Goal: Information Seeking & Learning: Learn about a topic

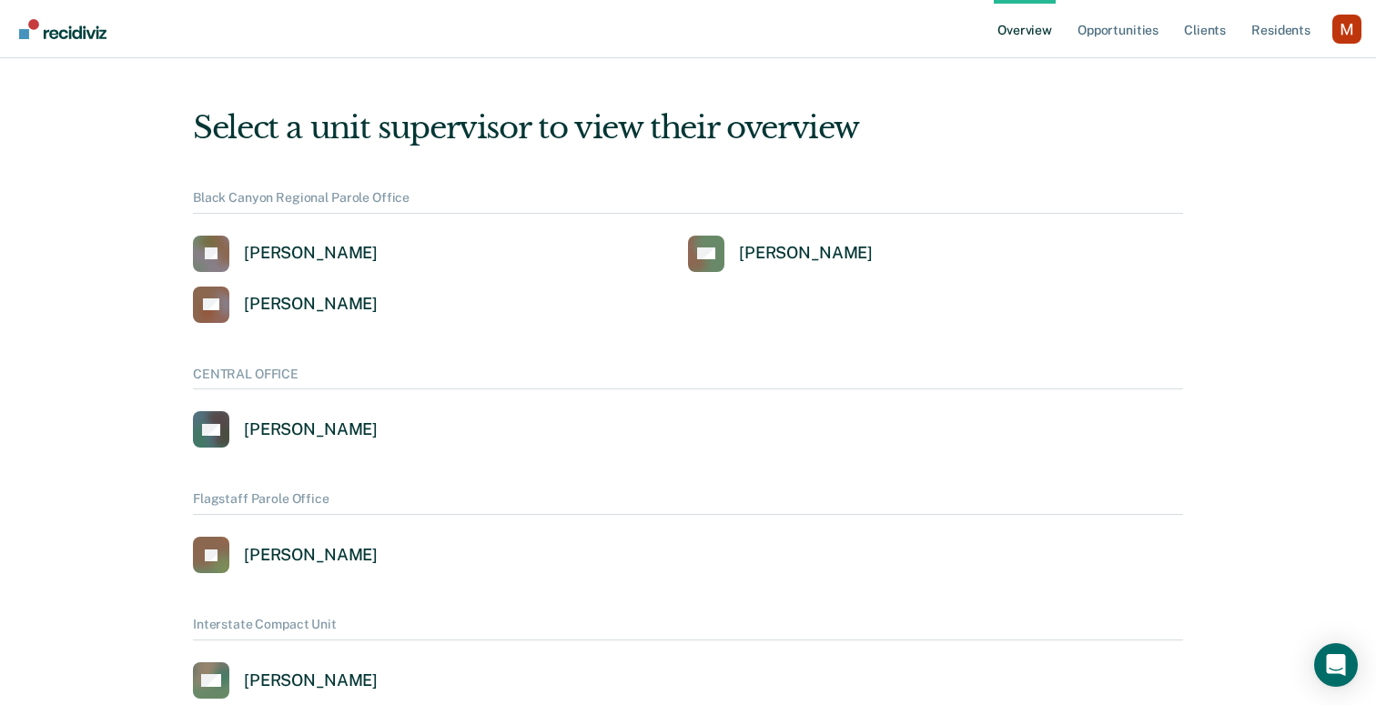
click at [1338, 36] on div "Profile dropdown button" at bounding box center [1346, 29] width 29 height 29
click at [1240, 76] on link "Profile" at bounding box center [1273, 73] width 146 height 15
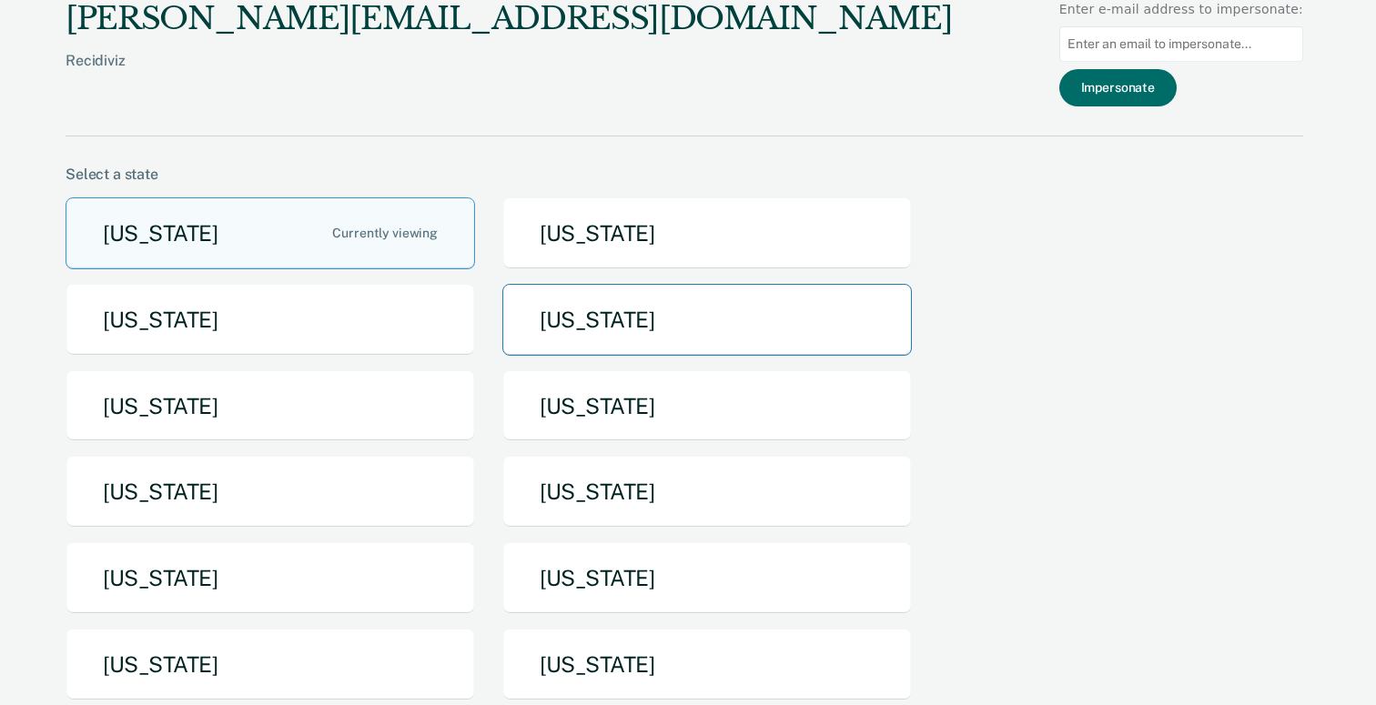
scroll to position [160, 0]
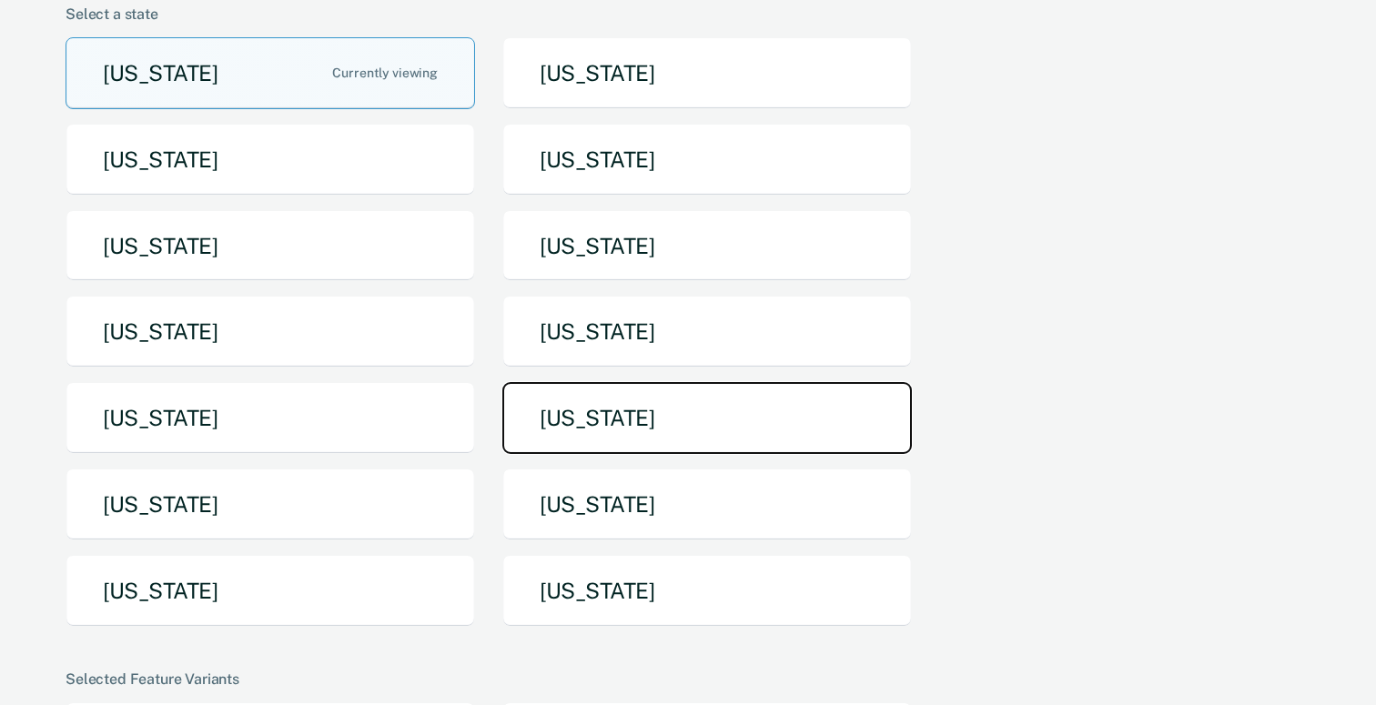
click at [605, 401] on button "[US_STATE]" at bounding box center [706, 418] width 409 height 72
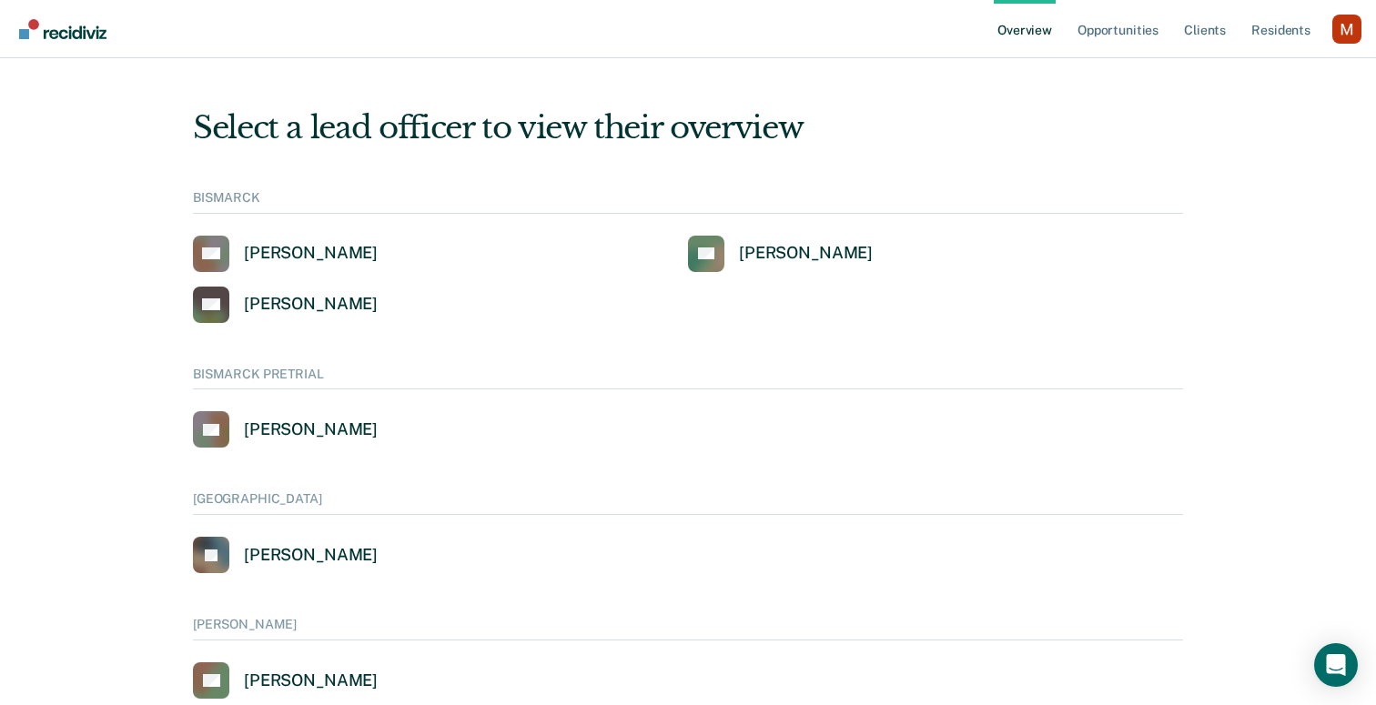
click at [1357, 15] on div "Profile dropdown button" at bounding box center [1346, 29] width 29 height 29
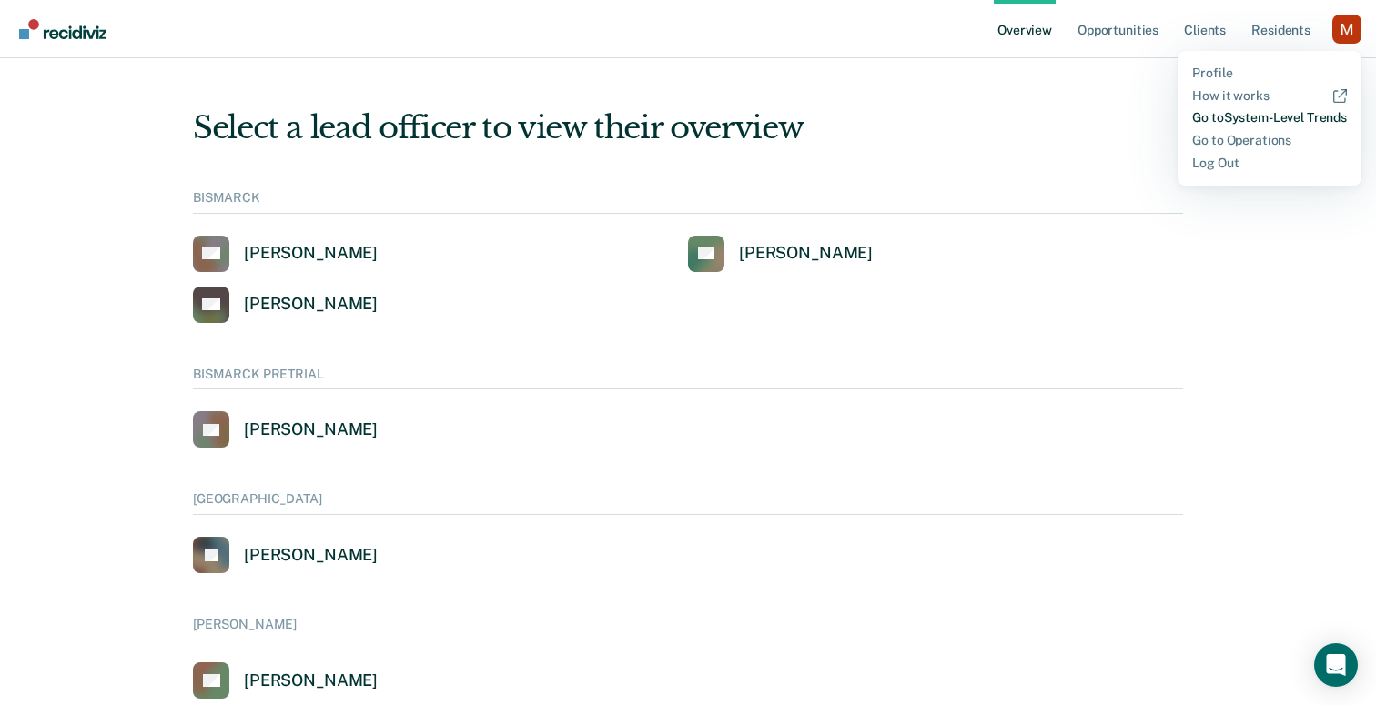
click at [1221, 122] on link "Go to System-Level Trends" at bounding box center [1269, 117] width 155 height 15
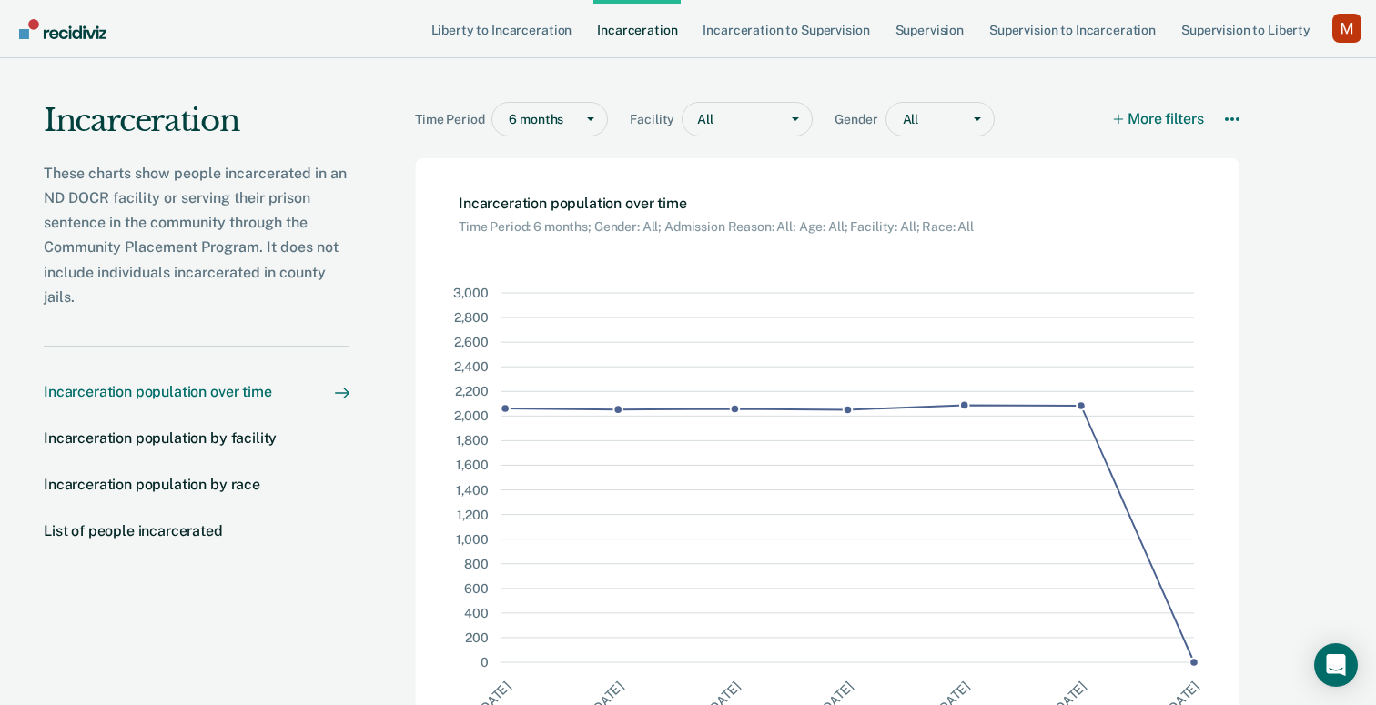
click at [891, 36] on li "Incarceration to Supervision" at bounding box center [795, 29] width 192 height 58
click at [916, 25] on link "Supervision" at bounding box center [930, 29] width 76 height 58
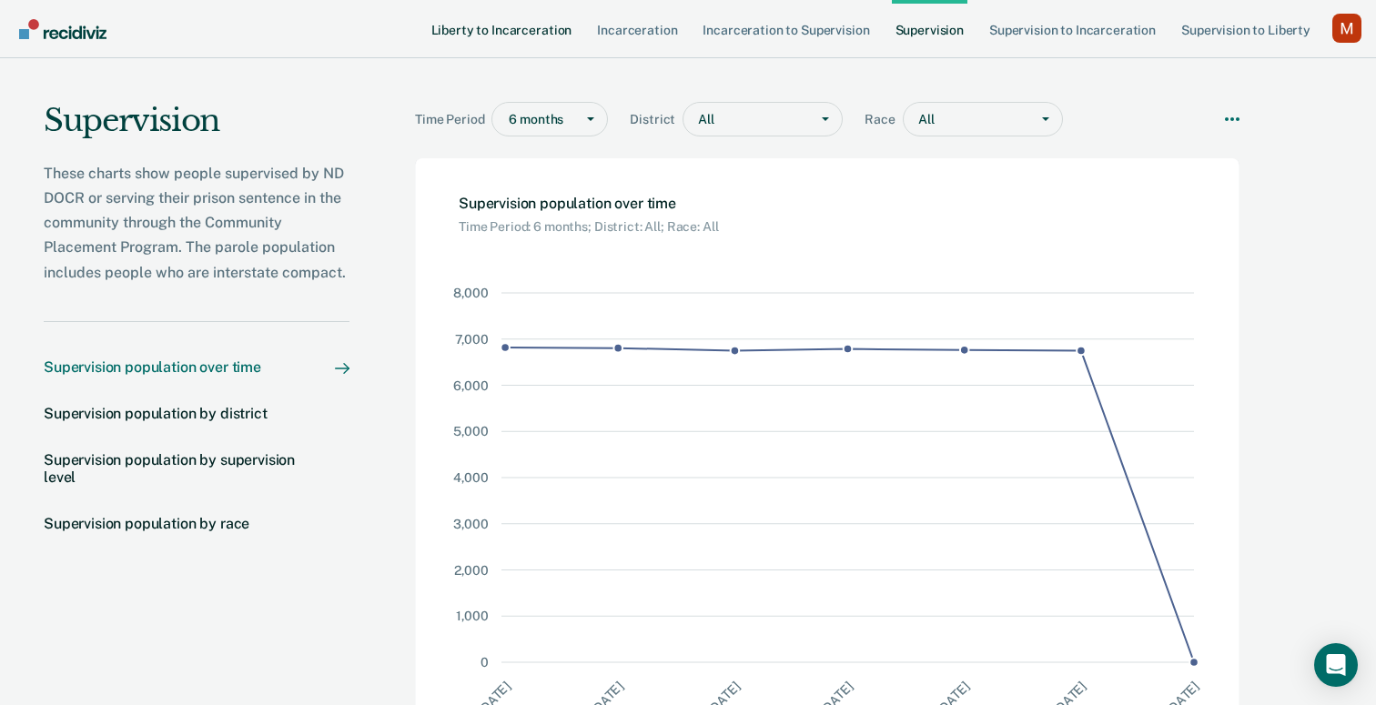
click at [570, 43] on link "Liberty to Incarceration" at bounding box center [502, 29] width 148 height 58
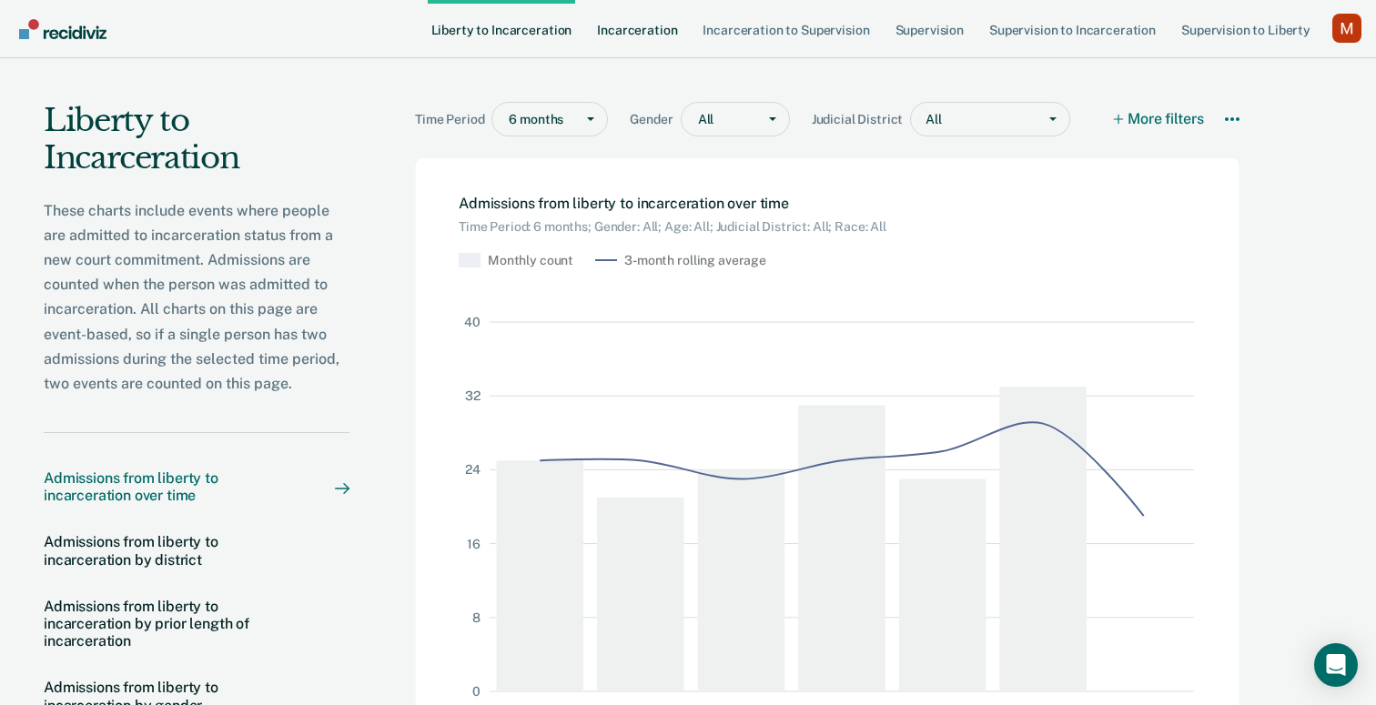
click at [659, 39] on link "Incarceration" at bounding box center [636, 29] width 87 height 58
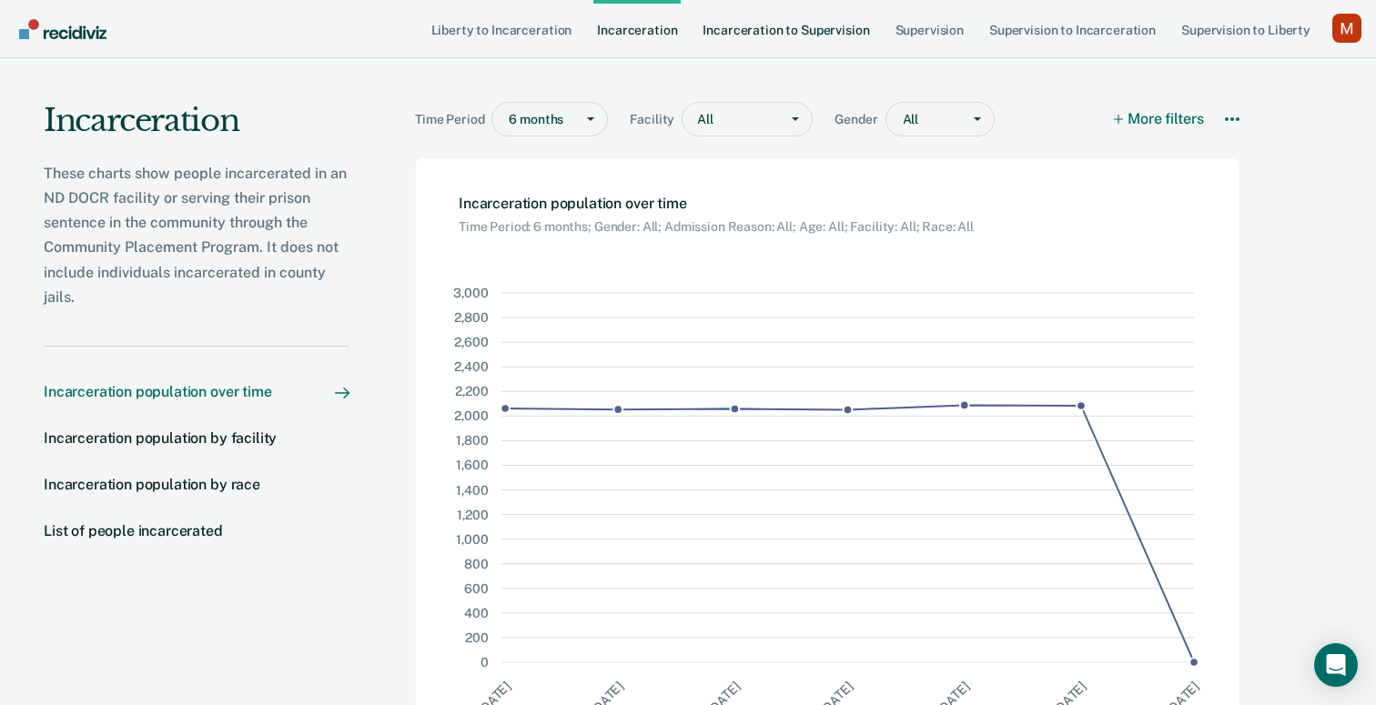
click at [731, 32] on link "Incarceration to Supervision" at bounding box center [786, 29] width 174 height 58
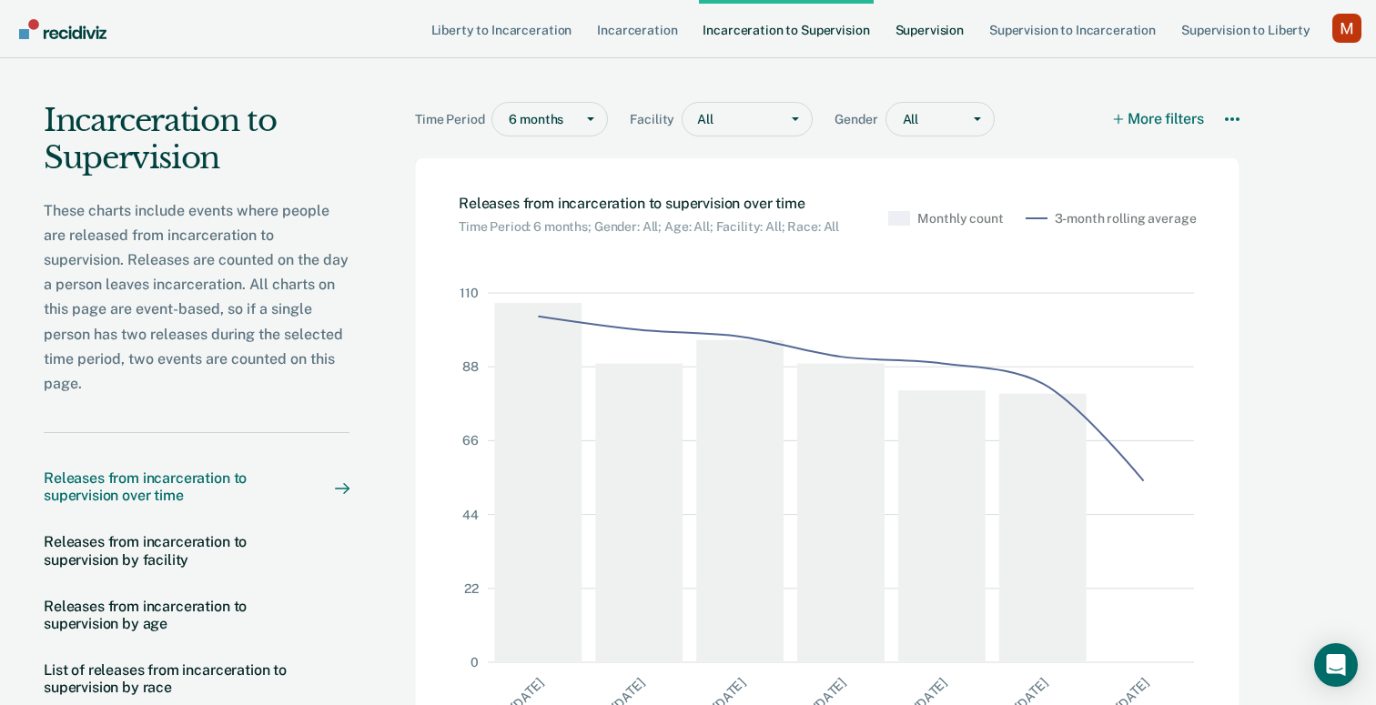
click at [910, 27] on link "Supervision" at bounding box center [930, 29] width 76 height 58
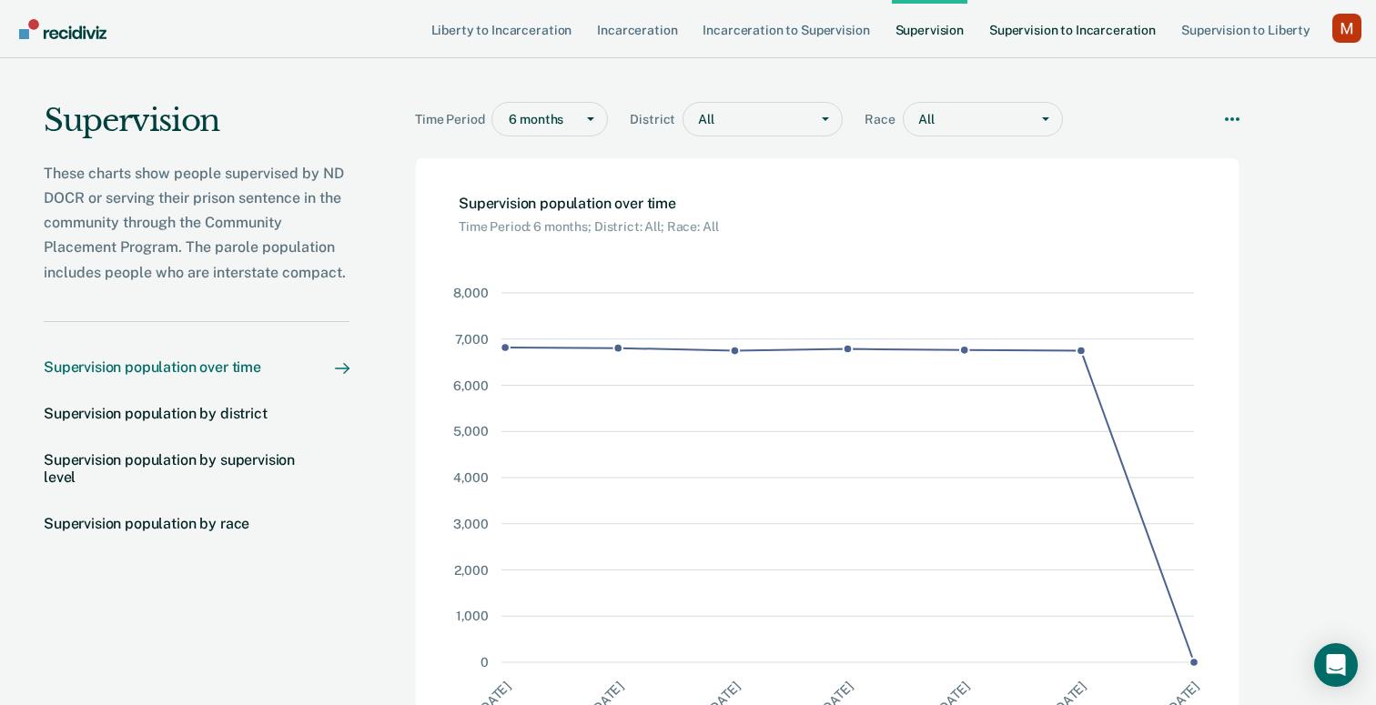
click at [1070, 35] on link "Supervision to Incarceration" at bounding box center [1072, 29] width 174 height 58
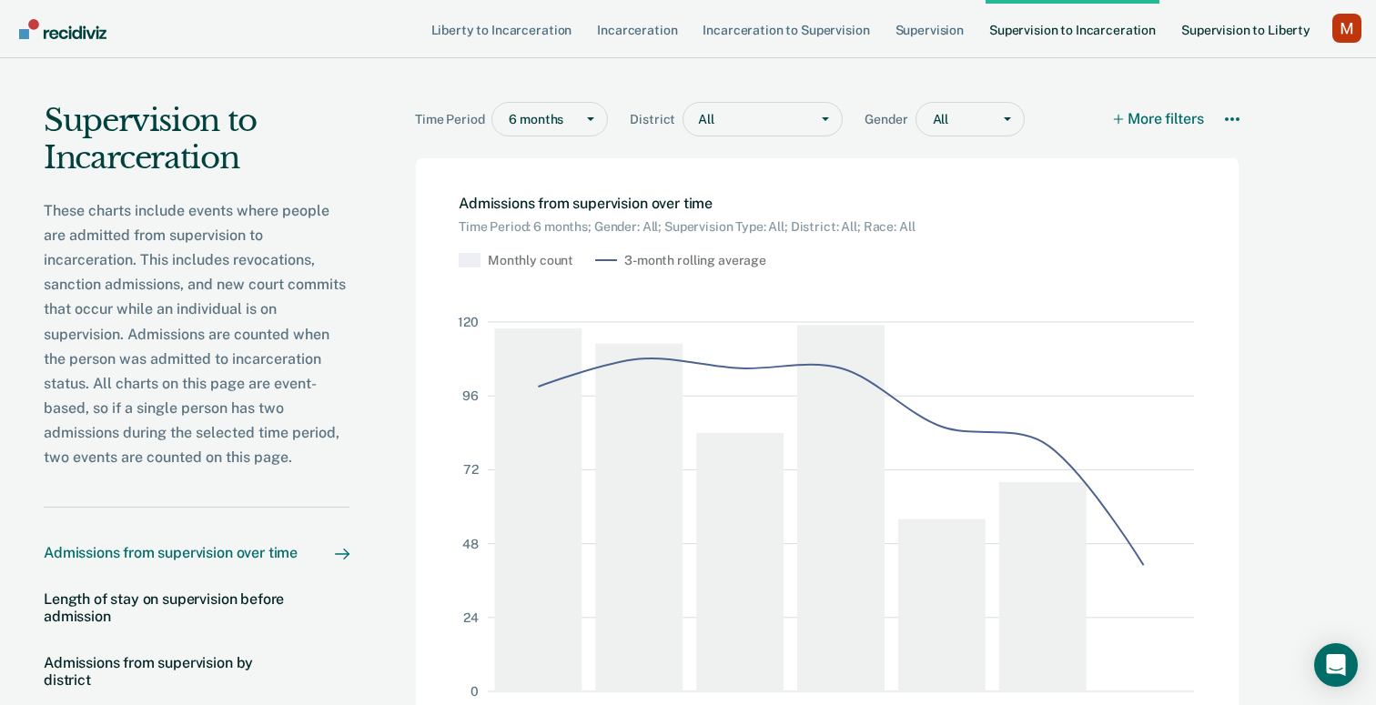
click at [1189, 31] on link "Supervision to Liberty" at bounding box center [1245, 29] width 136 height 58
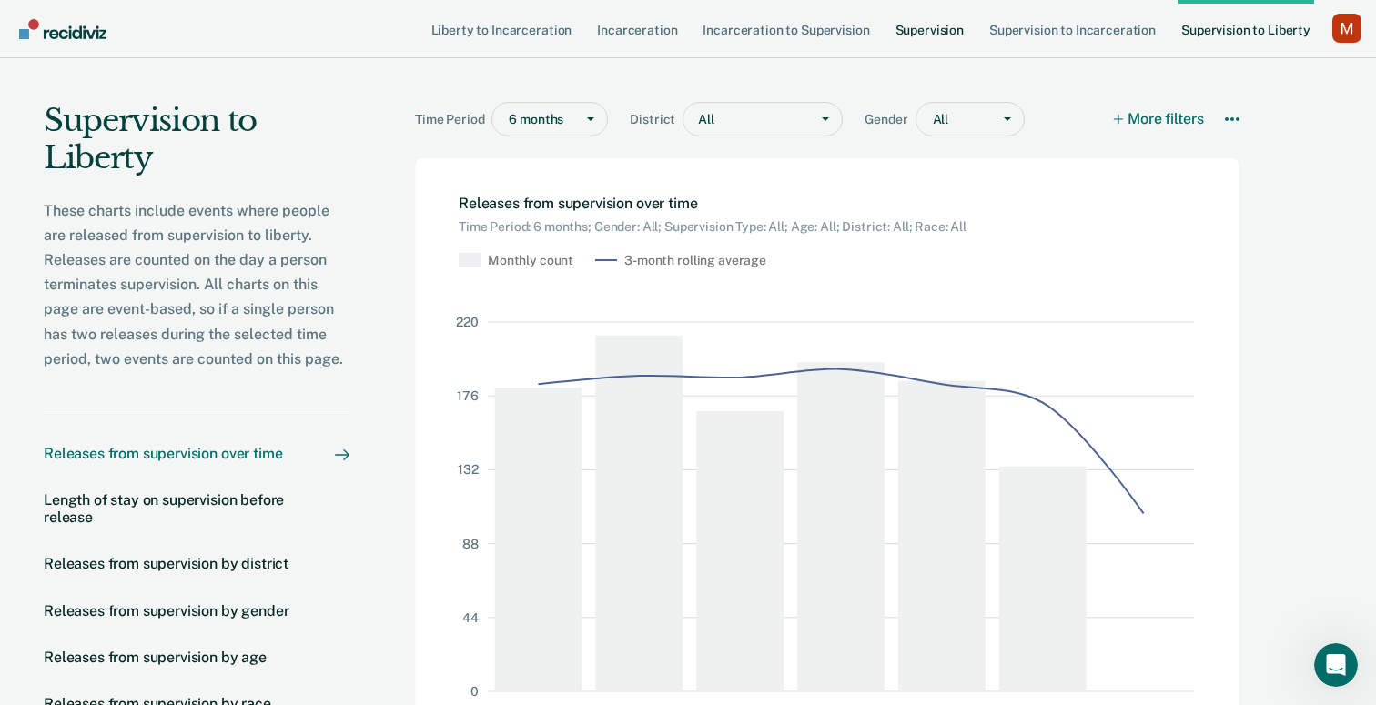
click at [943, 28] on link "Supervision" at bounding box center [930, 29] width 76 height 58
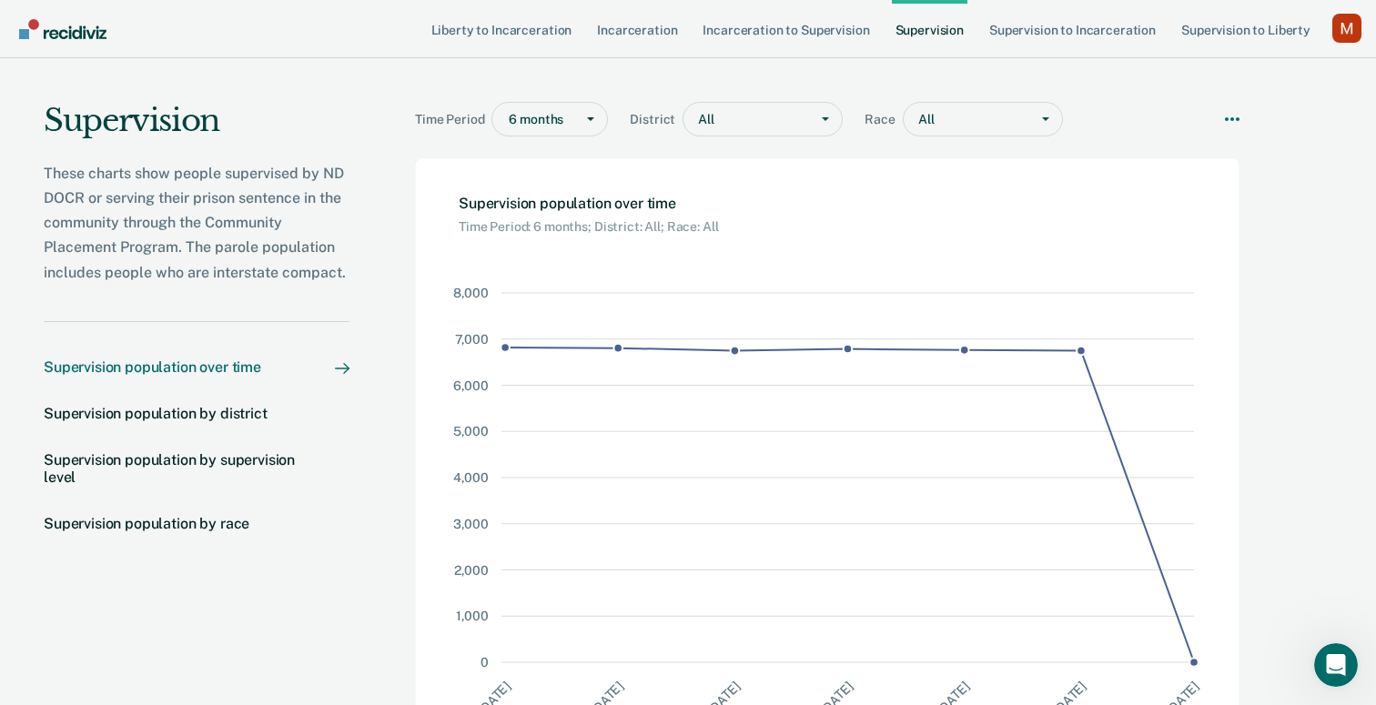
click at [1341, 27] on div "Profile dropdown button" at bounding box center [1346, 28] width 29 height 29
